Goal: Use online tool/utility: Utilize a website feature to perform a specific function

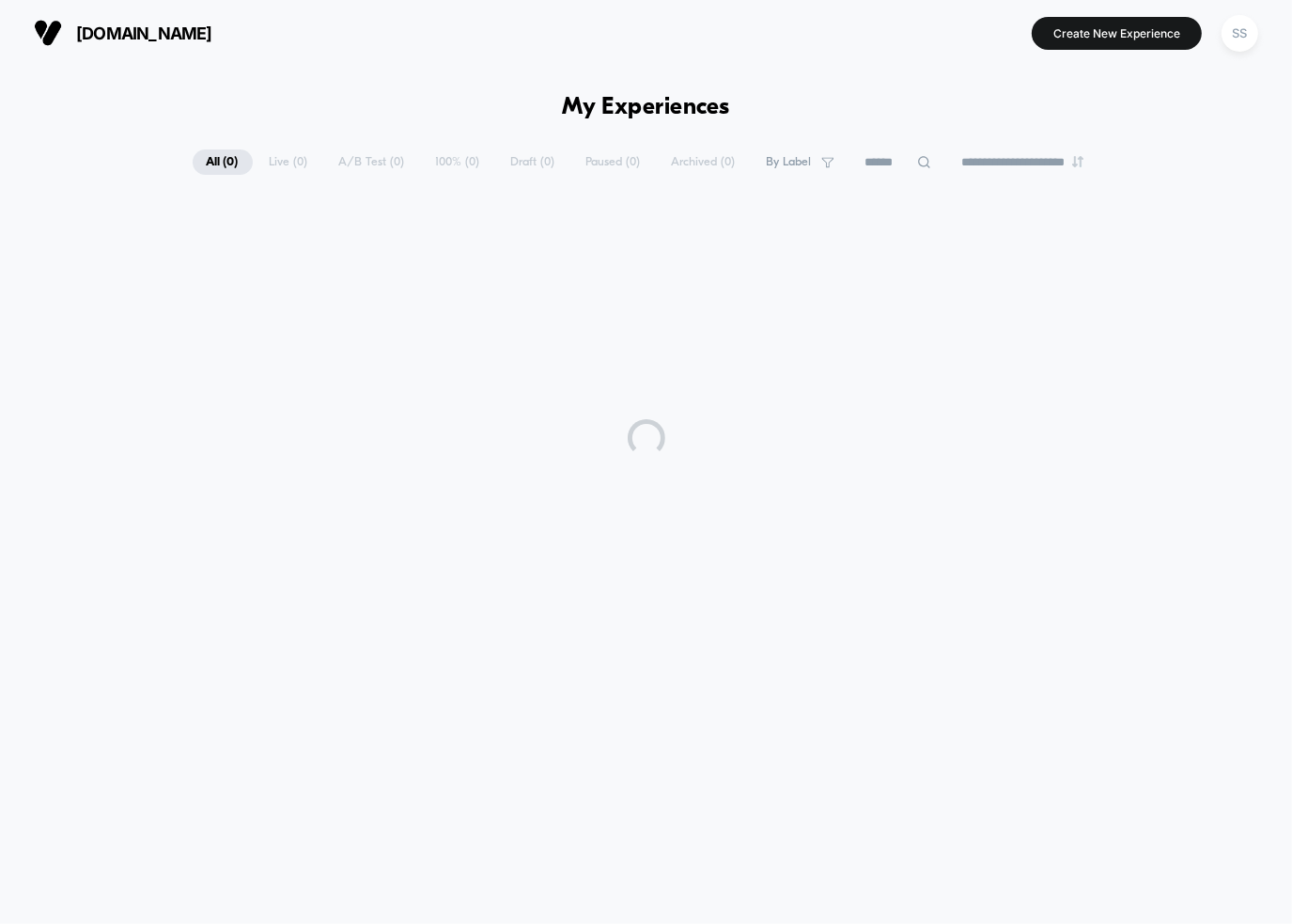
click at [976, 277] on div at bounding box center [646, 438] width 1292 height 469
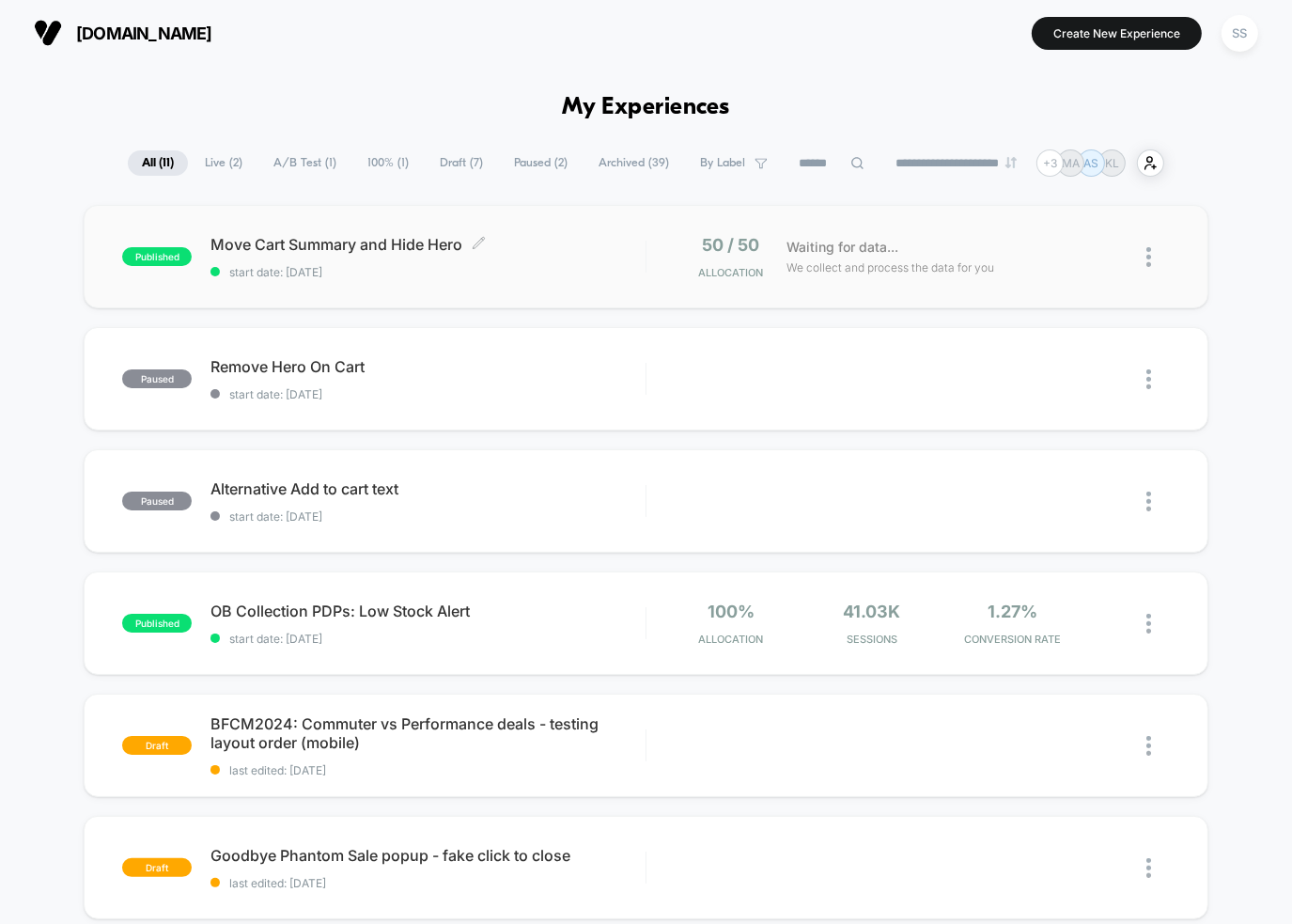
click at [356, 241] on span "Move Cart Summary and Hide Hero Click to edit experience details" at bounding box center [427, 243] width 434 height 19
click at [1153, 258] on div at bounding box center [1158, 256] width 23 height 44
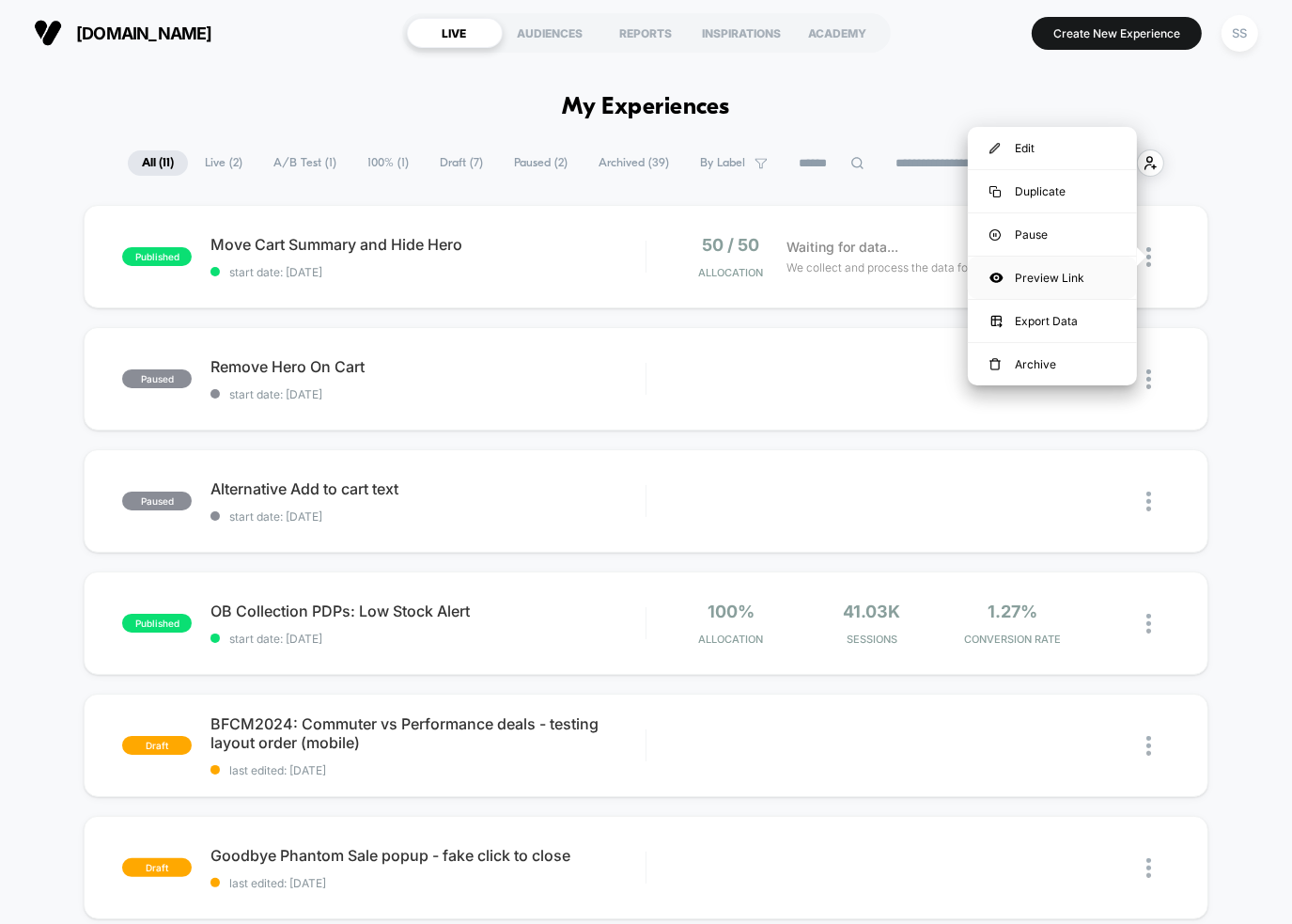
click at [1053, 277] on div "Preview Link" at bounding box center [1052, 277] width 169 height 42
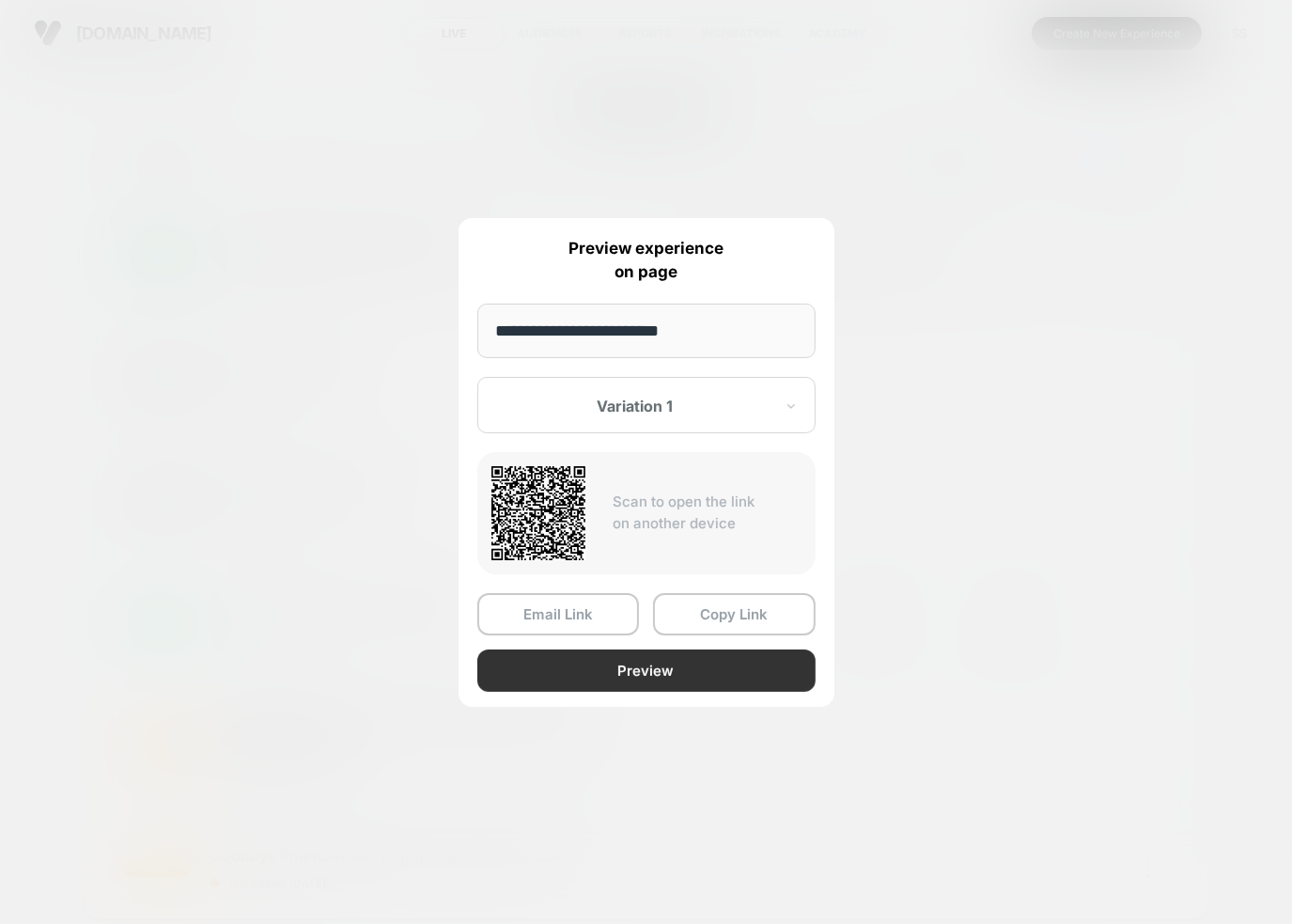
click at [634, 657] on button "Preview" at bounding box center [646, 670] width 338 height 42
